Goal: Navigation & Orientation: Find specific page/section

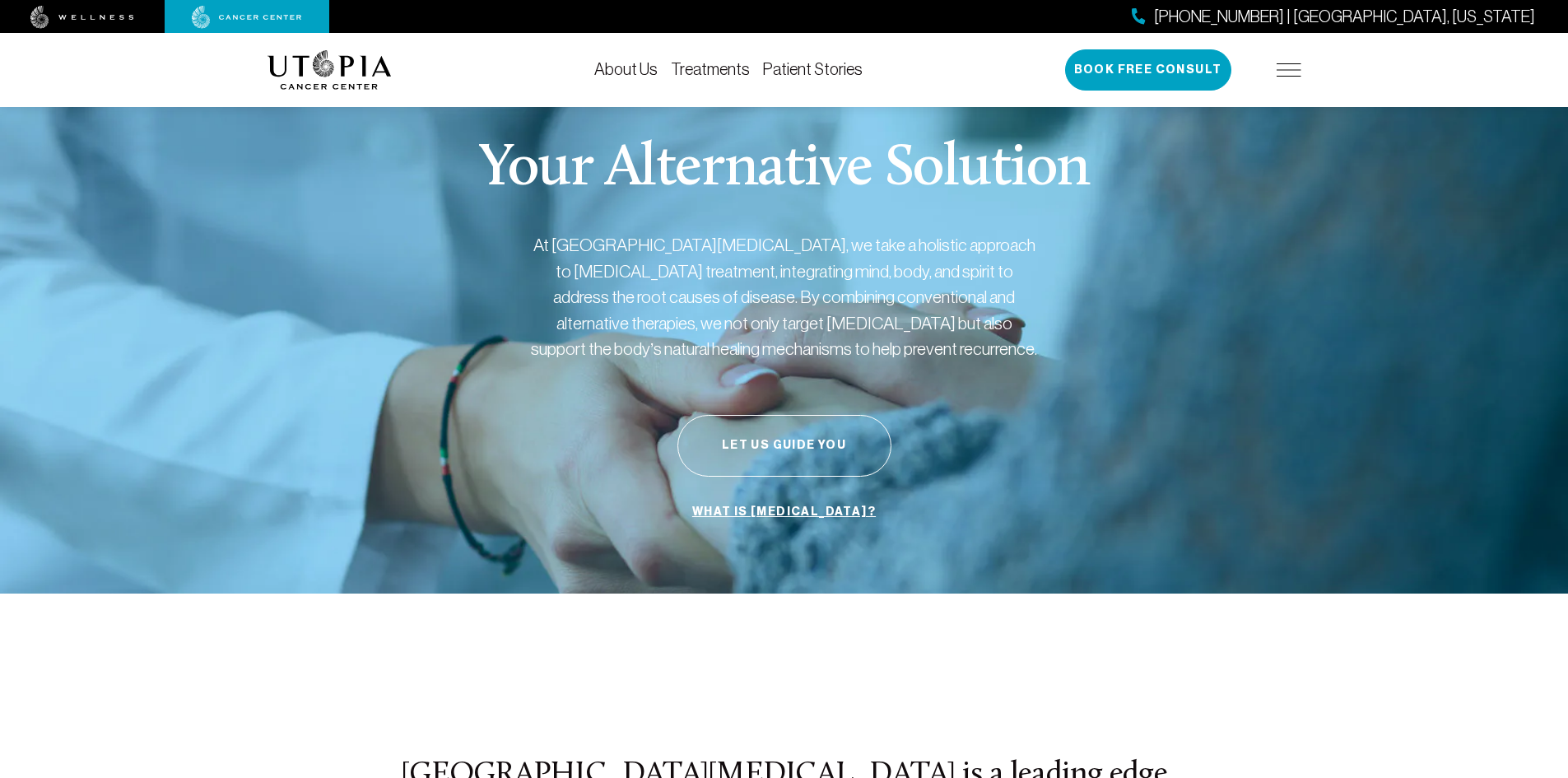
click at [718, 79] on li "Treatments" at bounding box center [710, 70] width 79 height 20
click at [718, 71] on link "Treatments" at bounding box center [710, 69] width 79 height 18
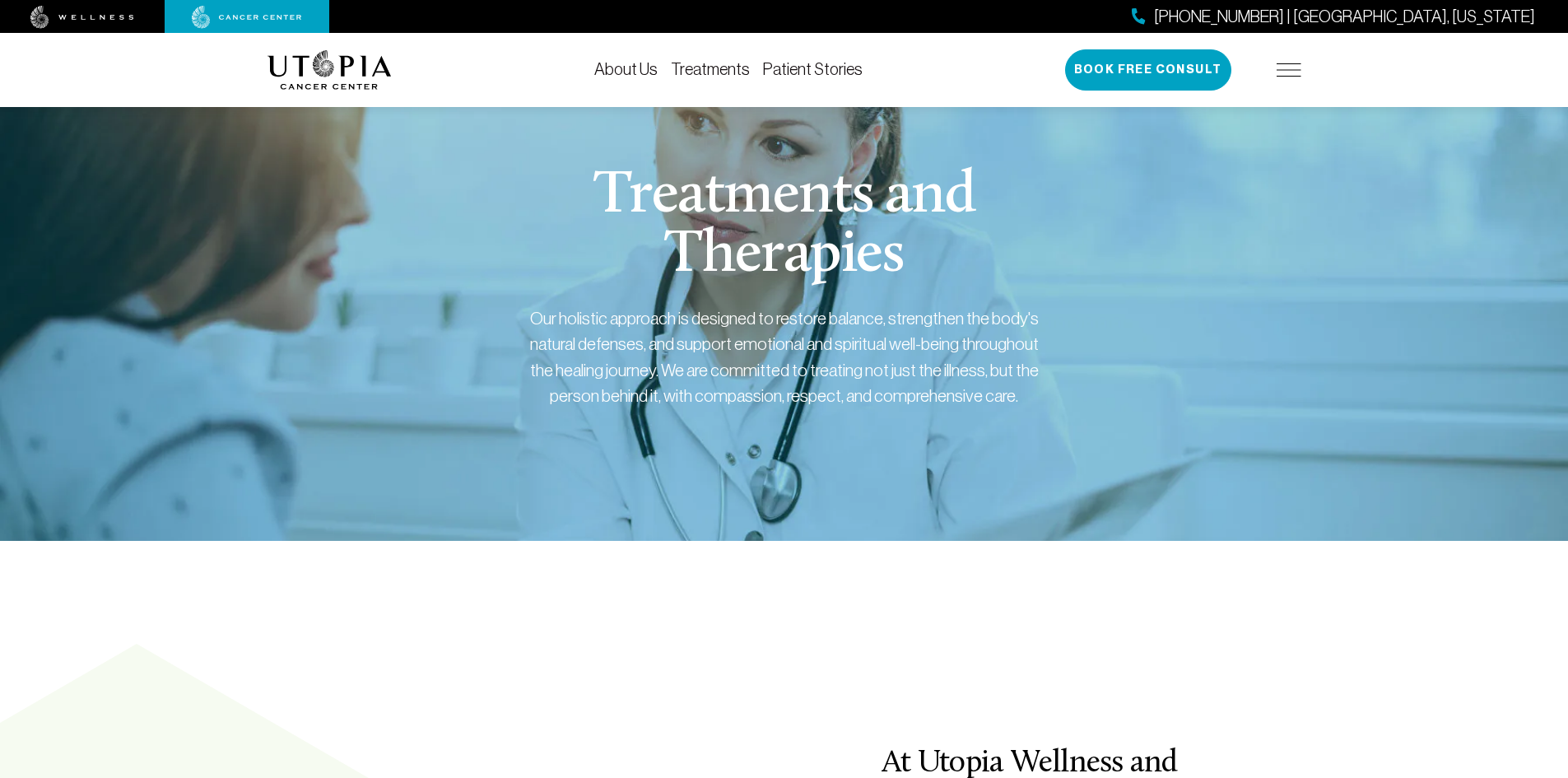
click at [634, 57] on div "About Us Treatments Patient Stories [PHONE_NUMBER] | [GEOGRAPHIC_DATA], [US_STA…" at bounding box center [784, 70] width 1034 height 74
click at [635, 67] on link "About Us" at bounding box center [626, 69] width 64 height 18
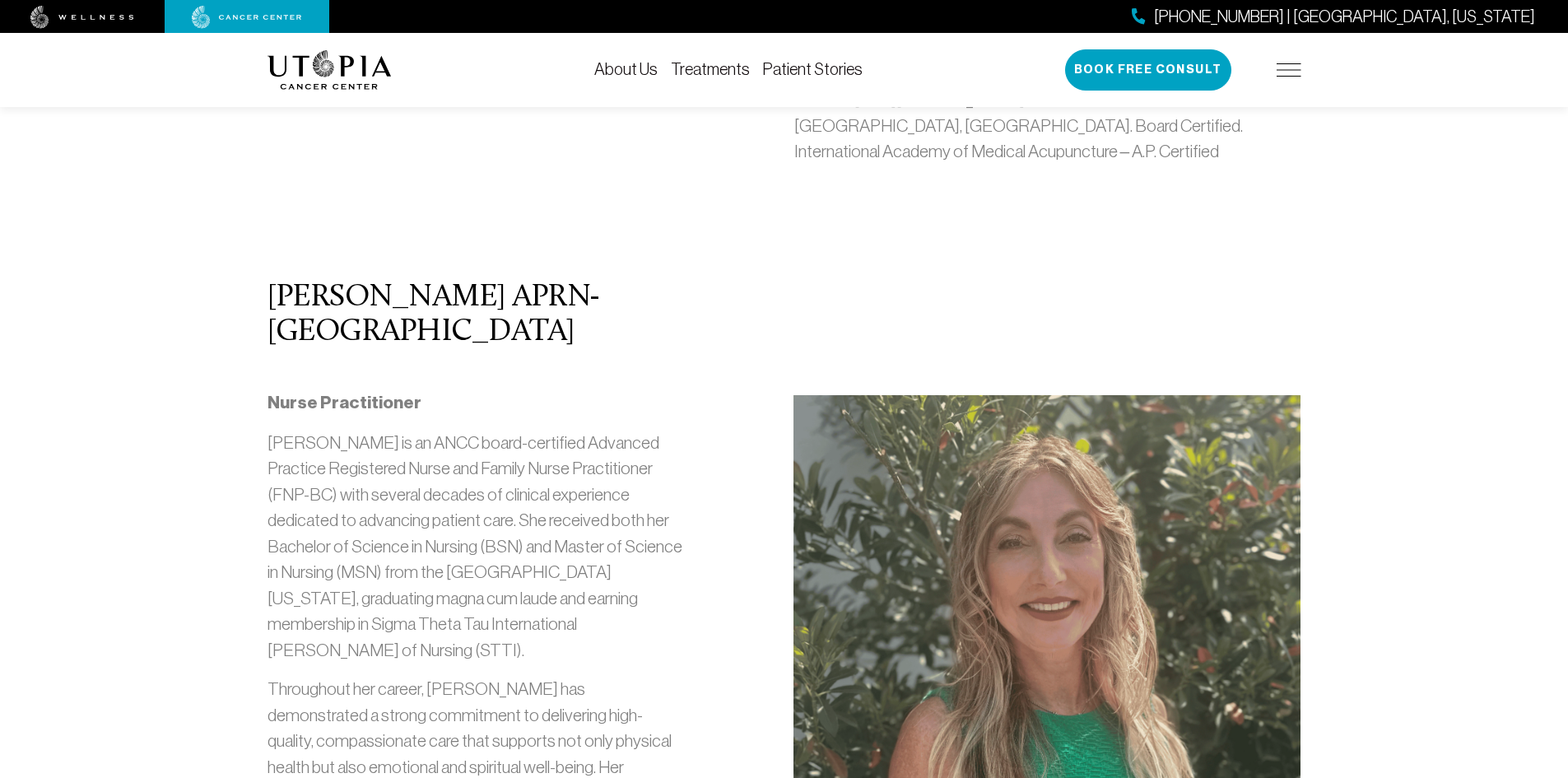
scroll to position [1565, 0]
click at [317, 75] on img at bounding box center [330, 70] width 124 height 40
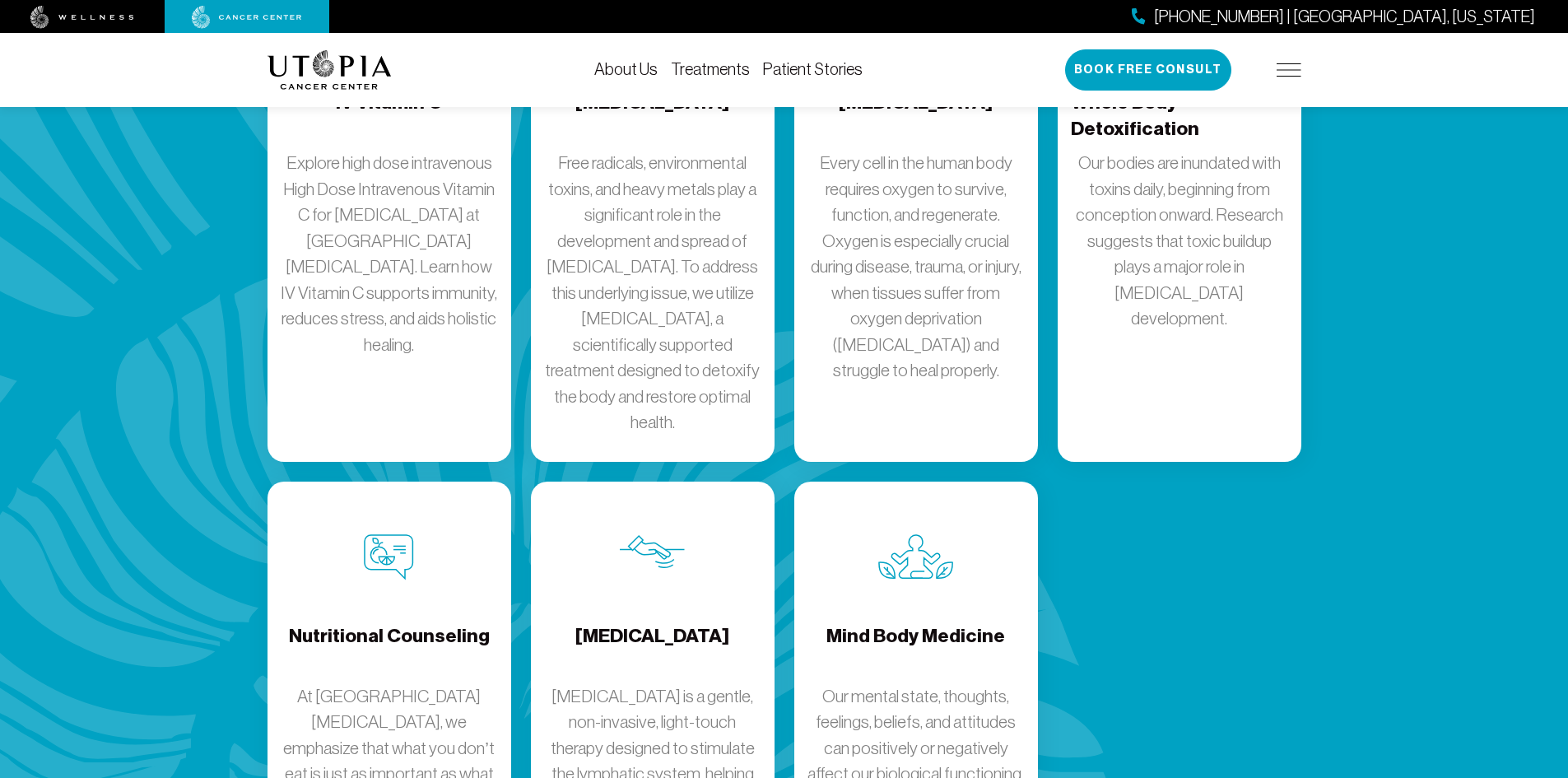
scroll to position [2471, 0]
